Goal: Navigation & Orientation: Find specific page/section

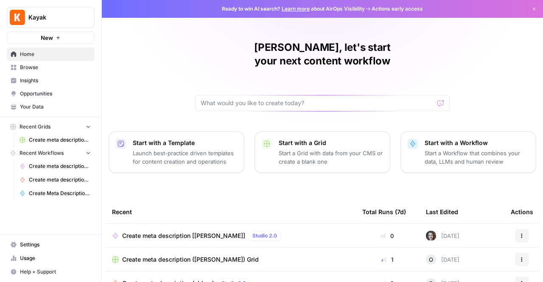
click at [25, 67] on span "Browse" at bounding box center [55, 68] width 71 height 8
